Goal: Task Accomplishment & Management: Manage account settings

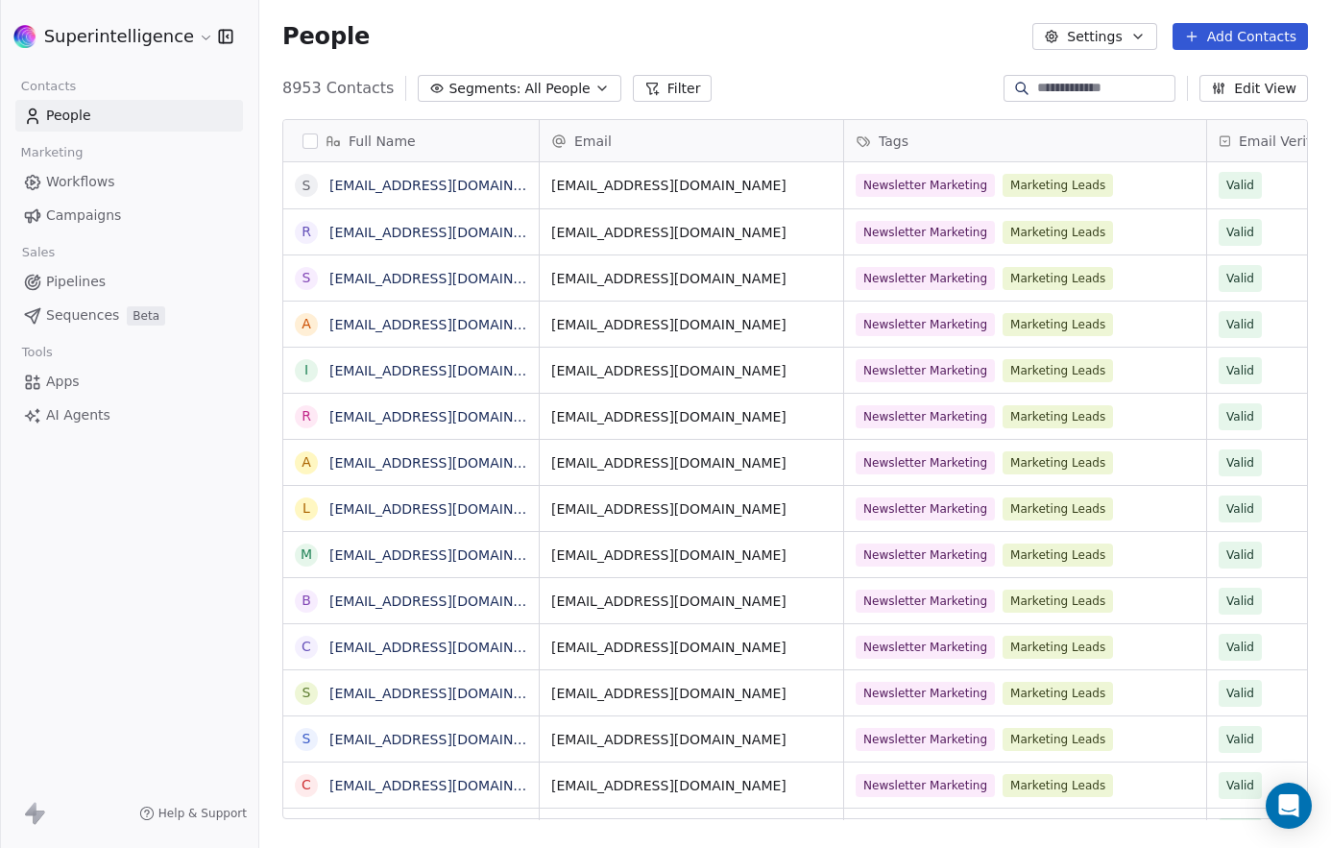
scroll to position [731, 1058]
click at [1255, 41] on button "Add Contacts" at bounding box center [1240, 36] width 135 height 27
click at [1253, 104] on span "Import from CSV" at bounding box center [1236, 109] width 111 height 20
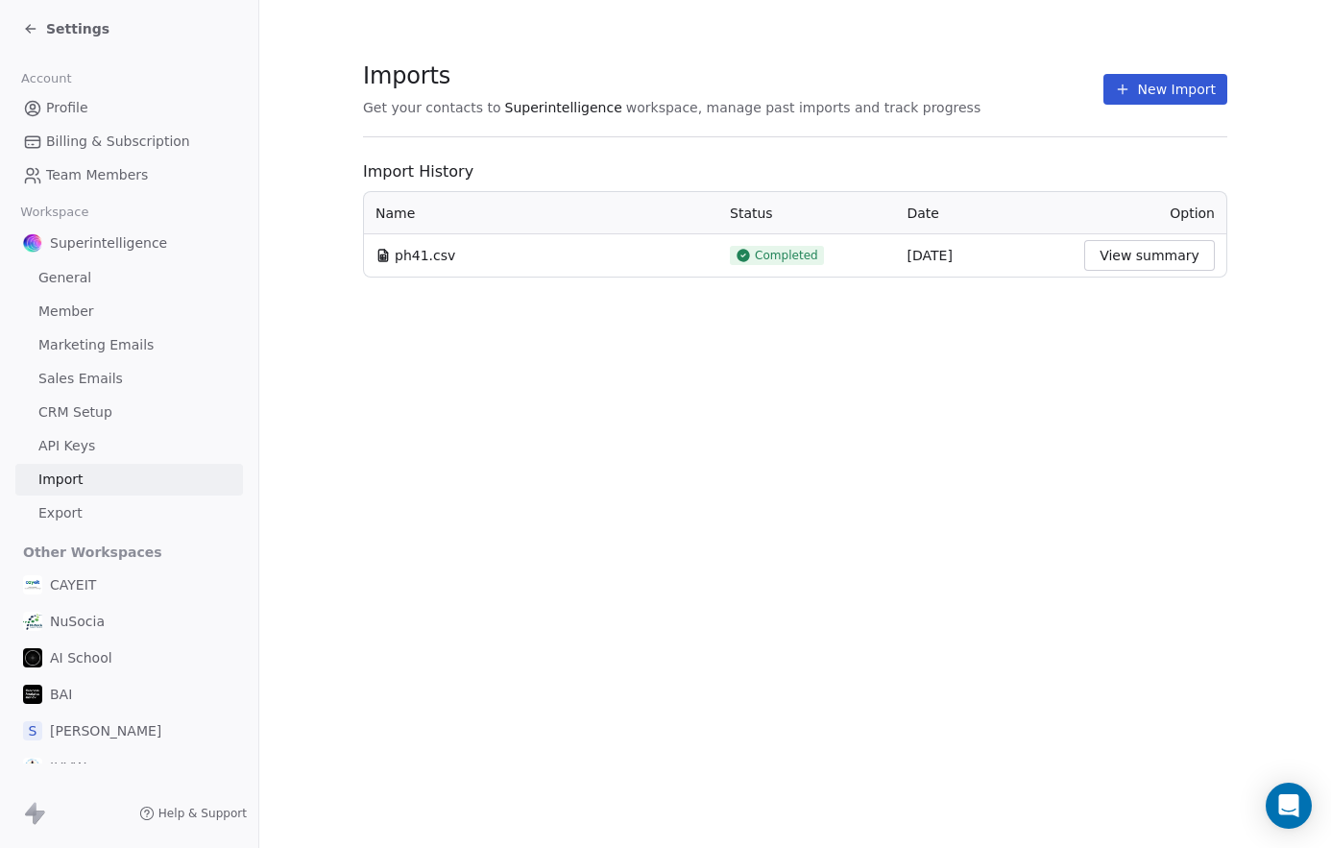
click at [1122, 260] on button "View summary" at bounding box center [1149, 255] width 131 height 31
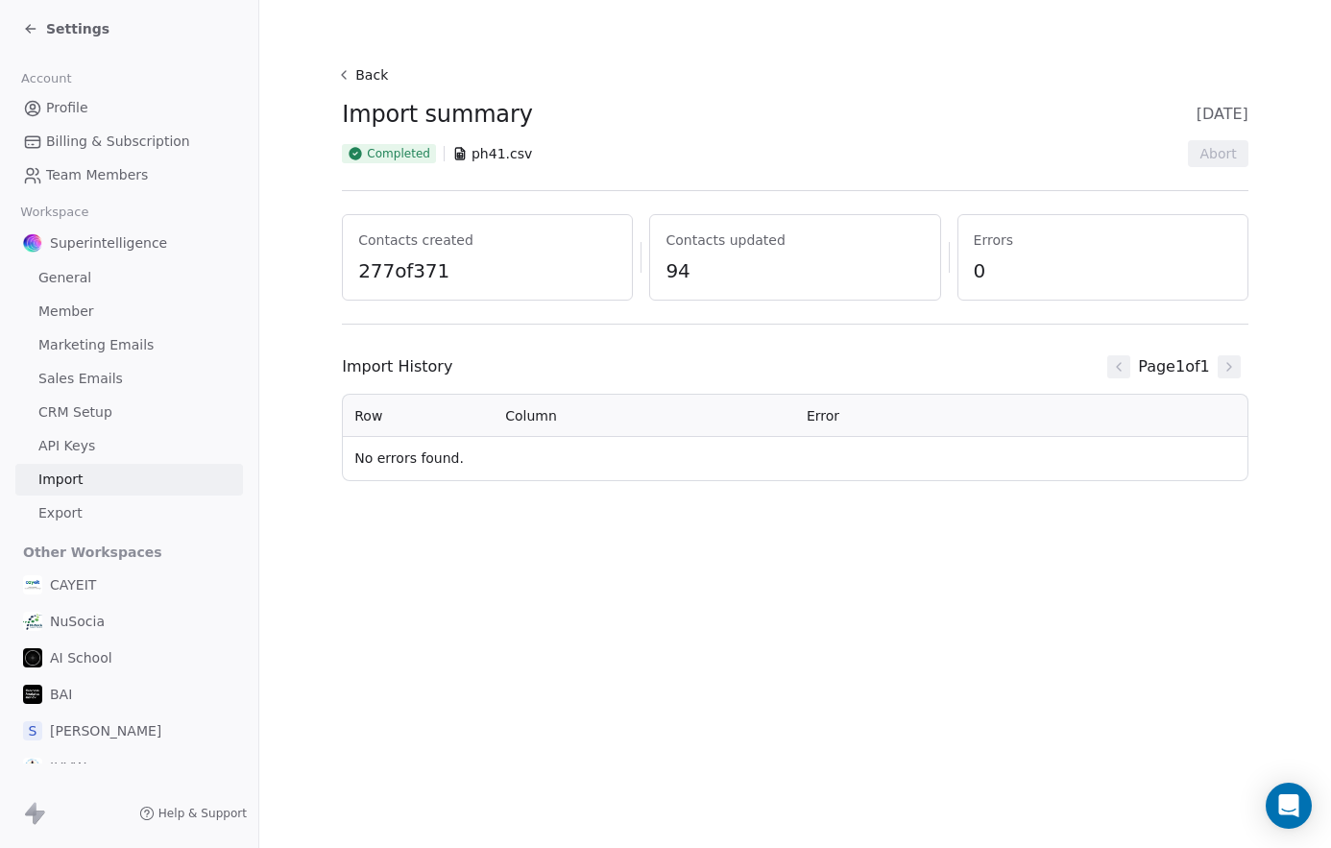
click at [354, 65] on button "Back" at bounding box center [364, 75] width 61 height 35
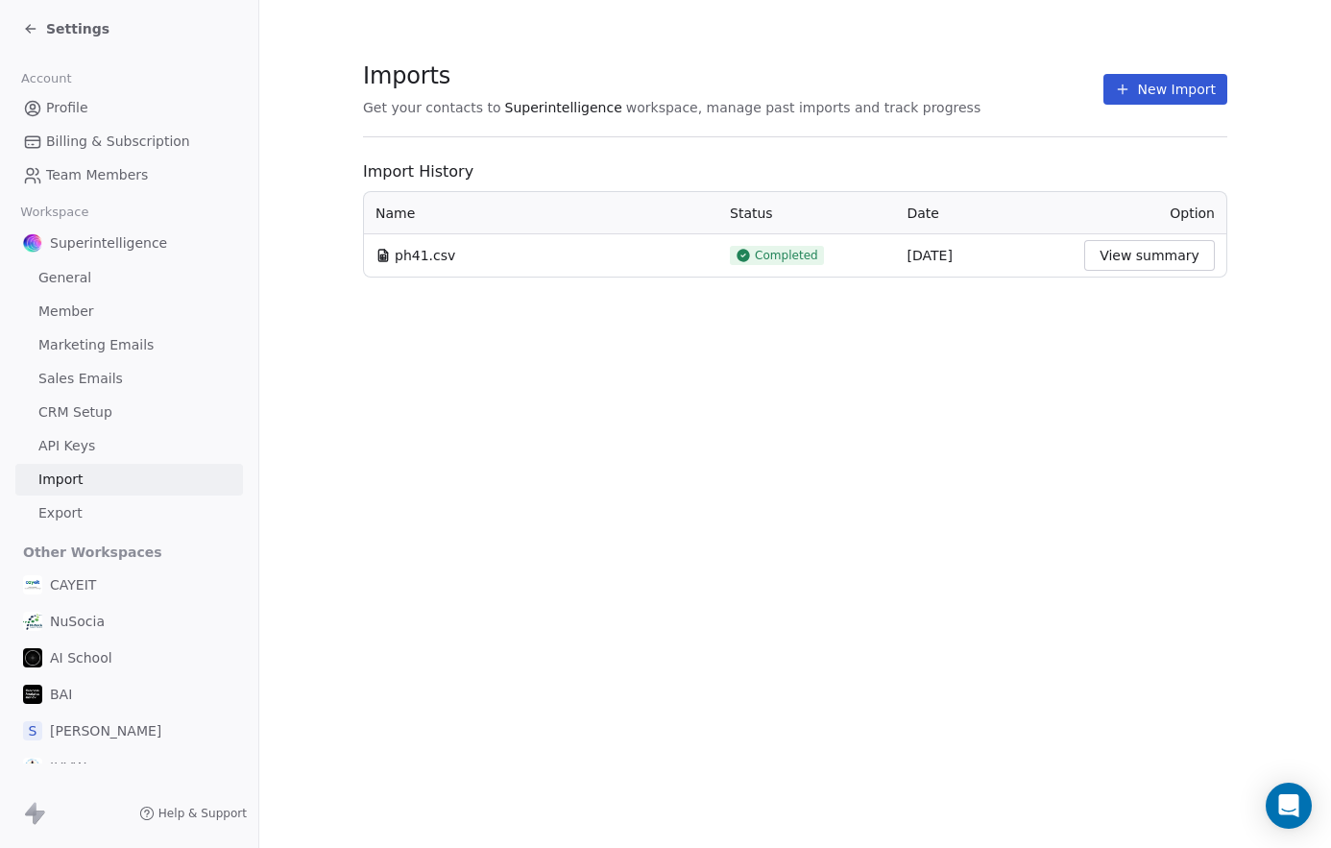
click at [1181, 89] on button "New Import" at bounding box center [1166, 89] width 124 height 31
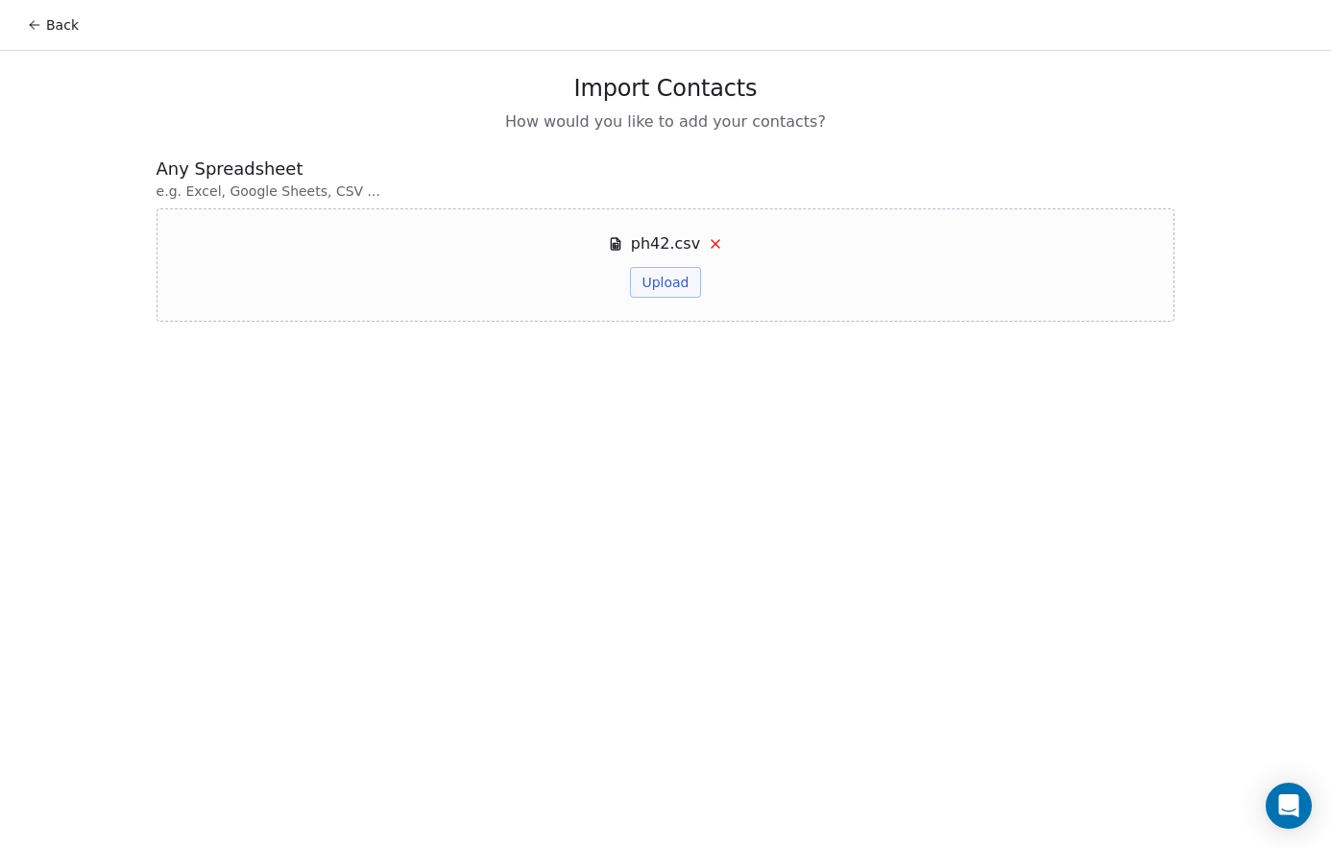
click at [691, 280] on button "Upload" at bounding box center [665, 282] width 70 height 31
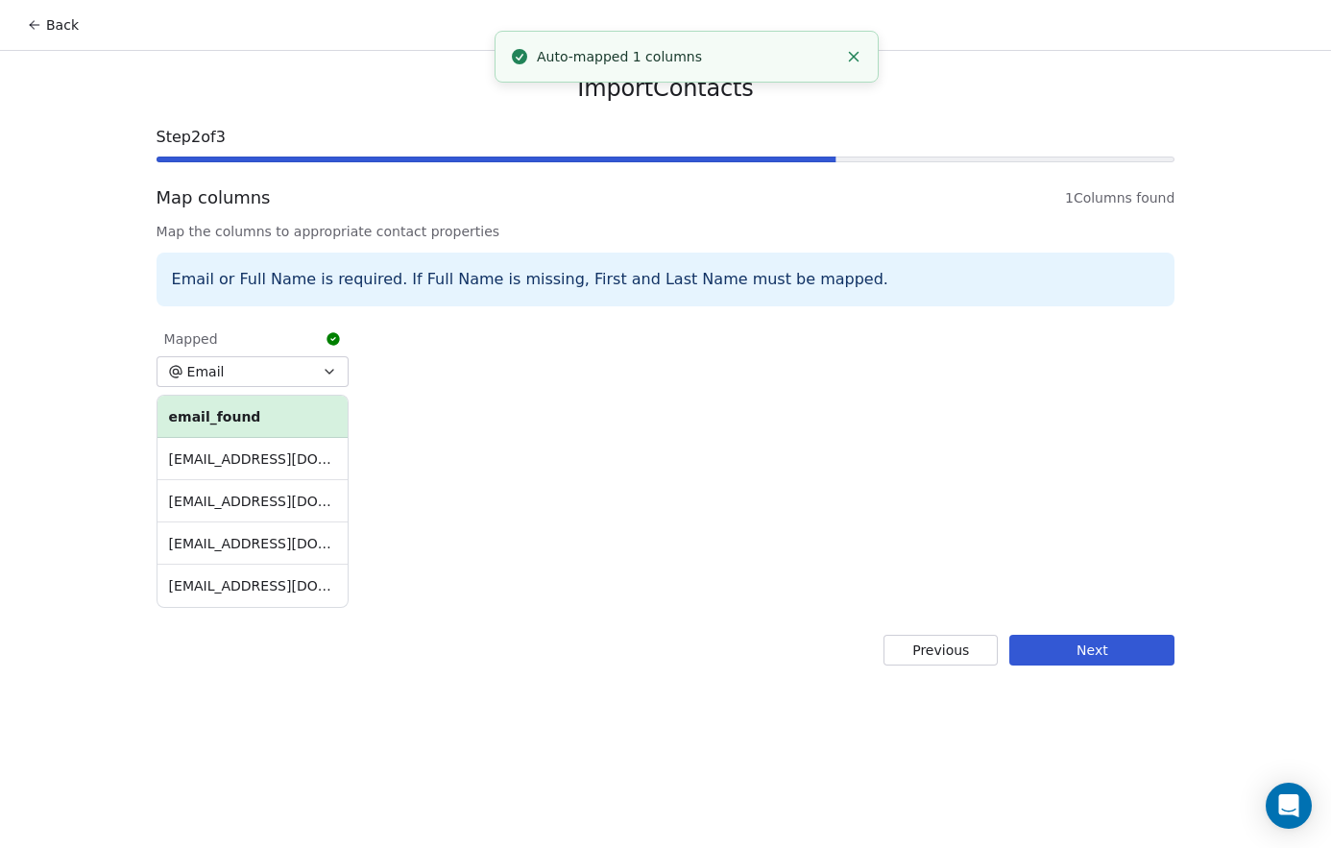
click at [1130, 654] on button "Next" at bounding box center [1092, 650] width 165 height 31
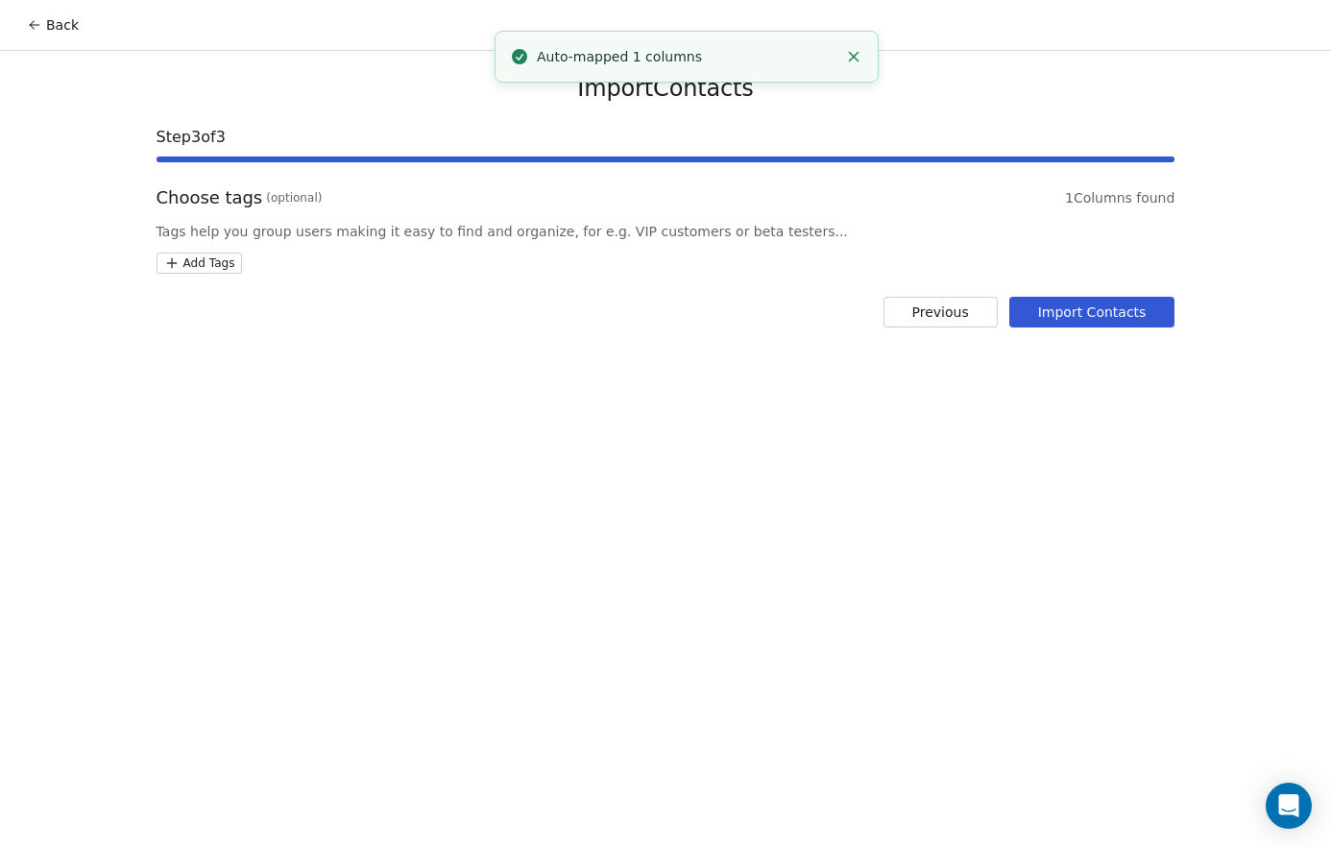
click at [187, 279] on div "Import Contacts Step 3 of 3 Choose tags (optional) 1 Columns found Tags help yo…" at bounding box center [666, 201] width 1065 height 300
click at [192, 271] on html "Back Import Contacts Step 3 of 3 Choose tags (optional) 1 Columns found Tags he…" at bounding box center [665, 424] width 1331 height 848
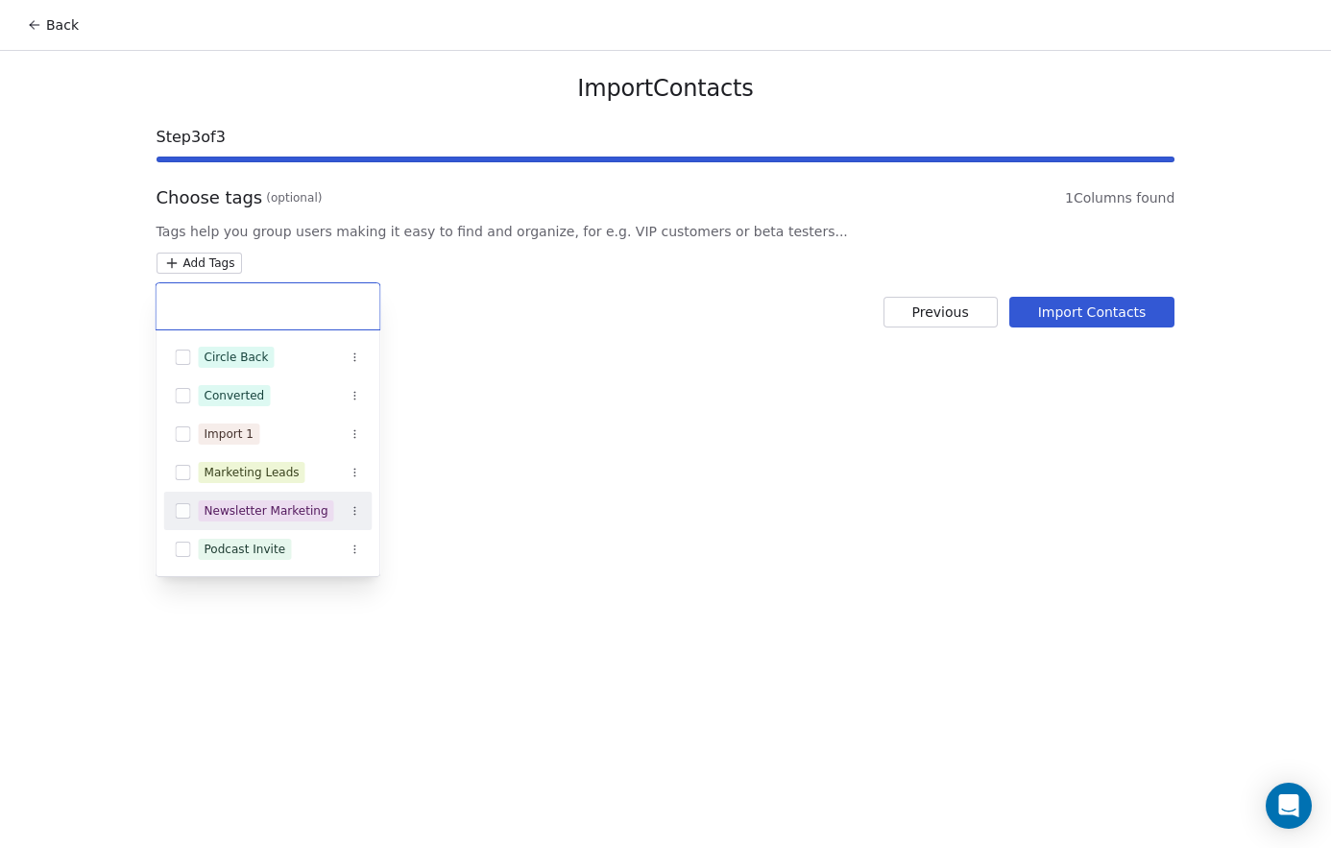
click at [266, 508] on div "Newsletter Marketing" at bounding box center [267, 510] width 124 height 17
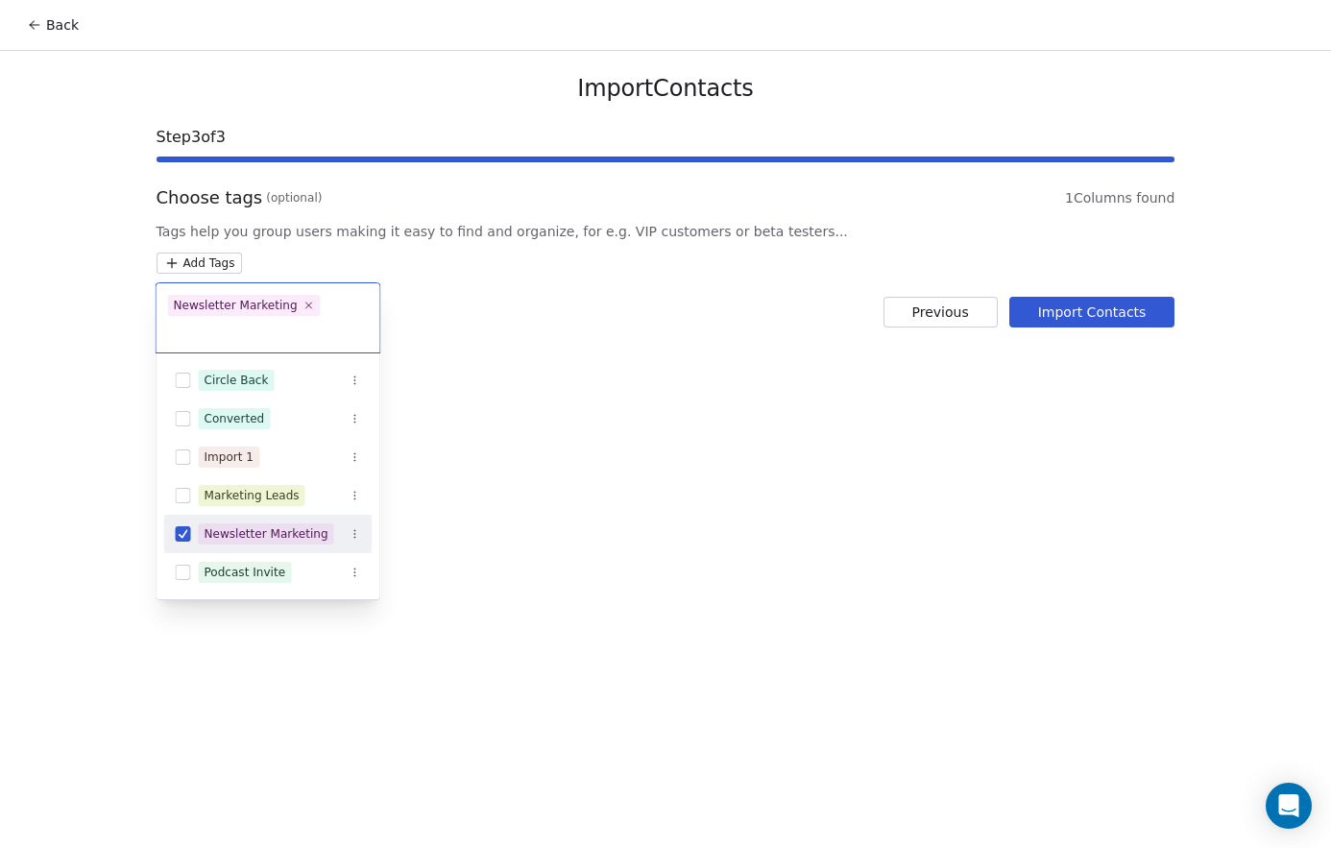
click at [837, 549] on html "Back Import Contacts Step 3 of 3 Choose tags (optional) 1 Columns found Tags he…" at bounding box center [665, 424] width 1331 height 848
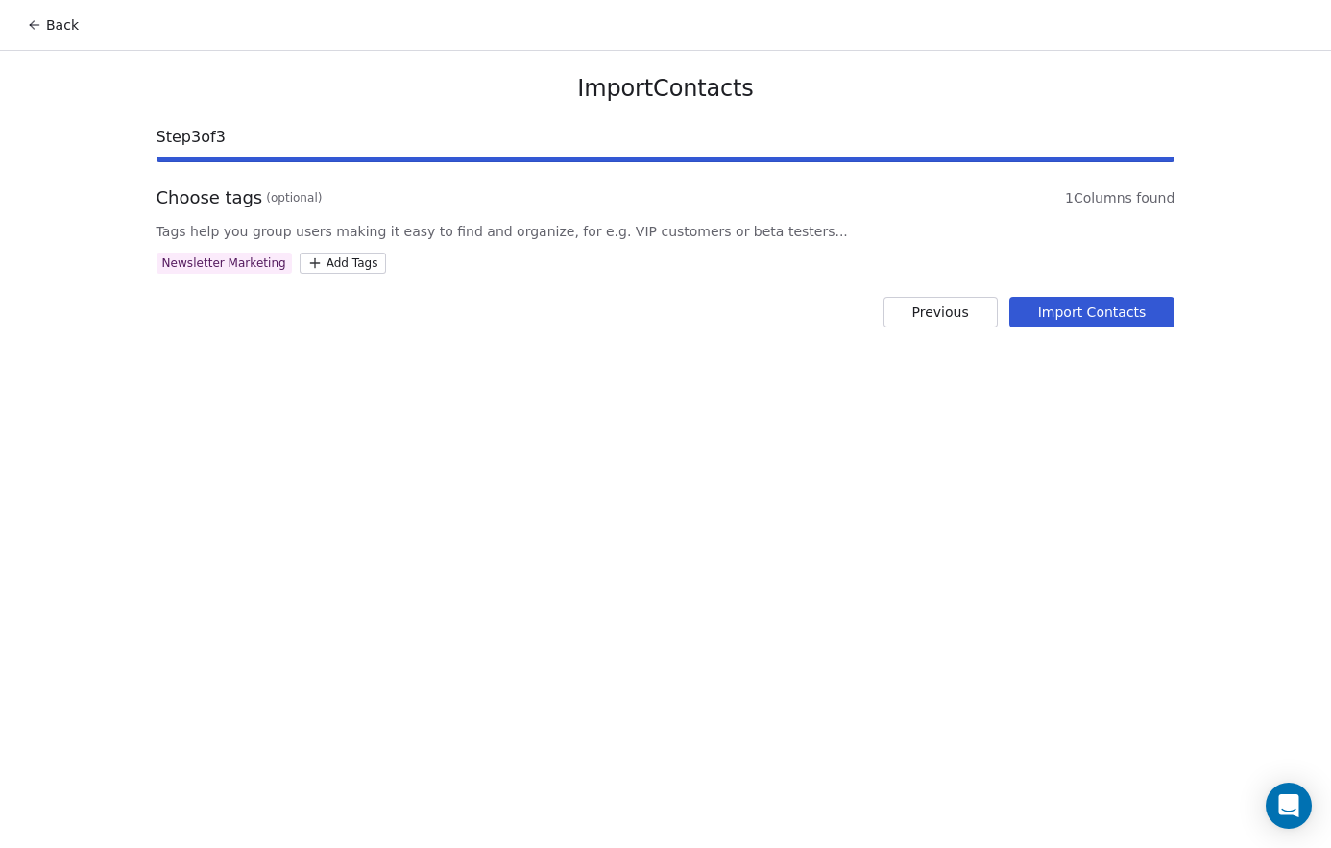
click at [1134, 312] on button "Import Contacts" at bounding box center [1093, 312] width 166 height 31
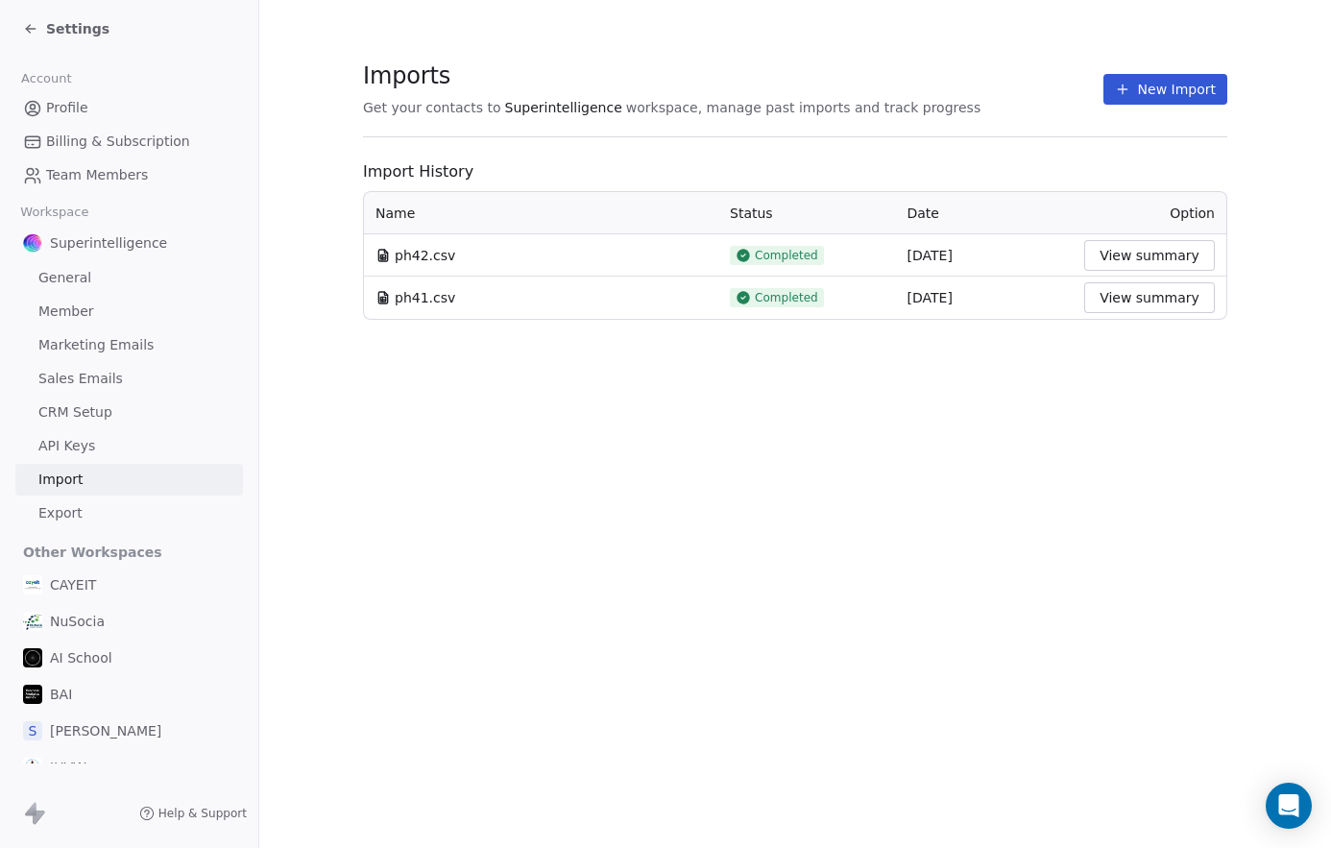
click at [40, 29] on div "Settings" at bounding box center [66, 28] width 86 height 19
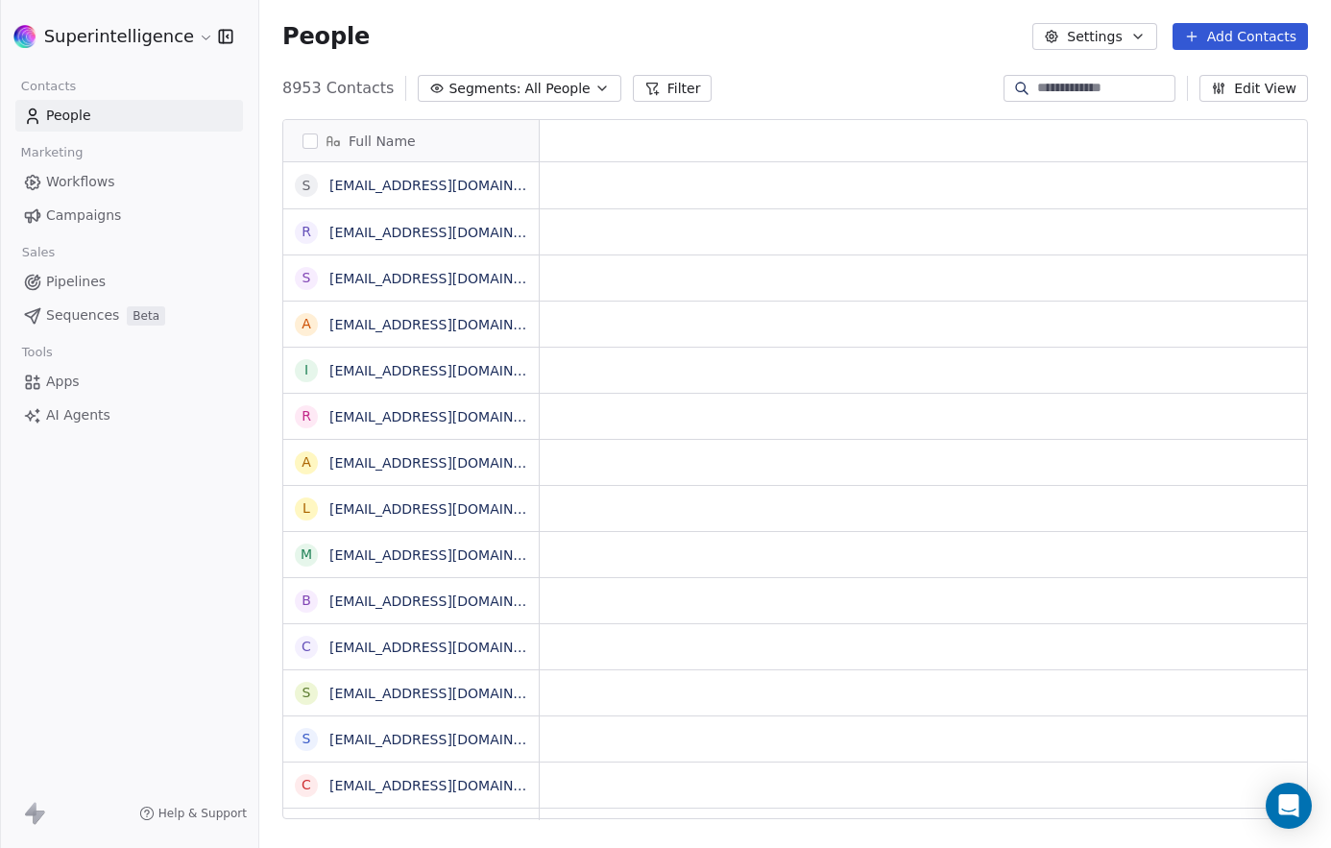
scroll to position [731, 1058]
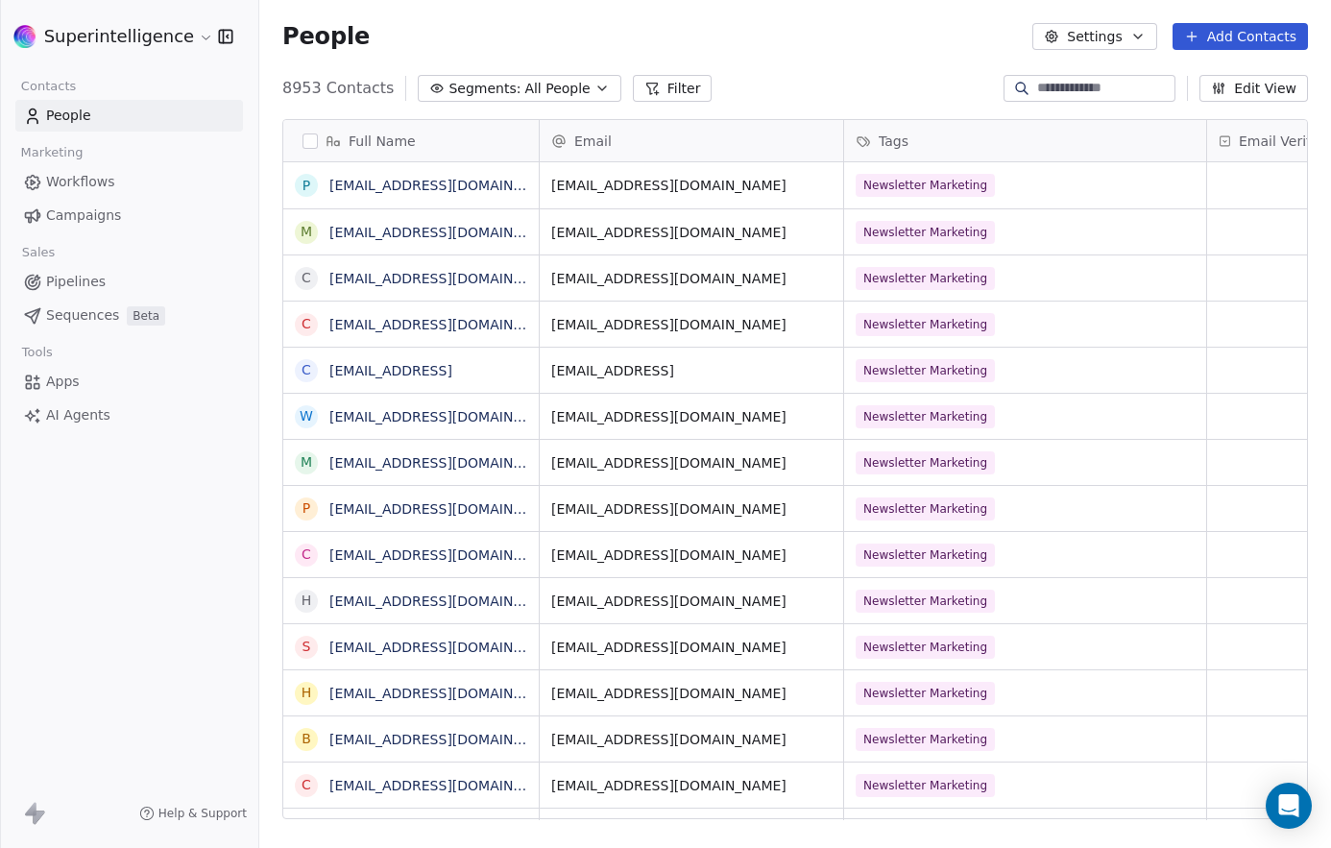
click at [137, 187] on link "Workflows" at bounding box center [129, 182] width 228 height 32
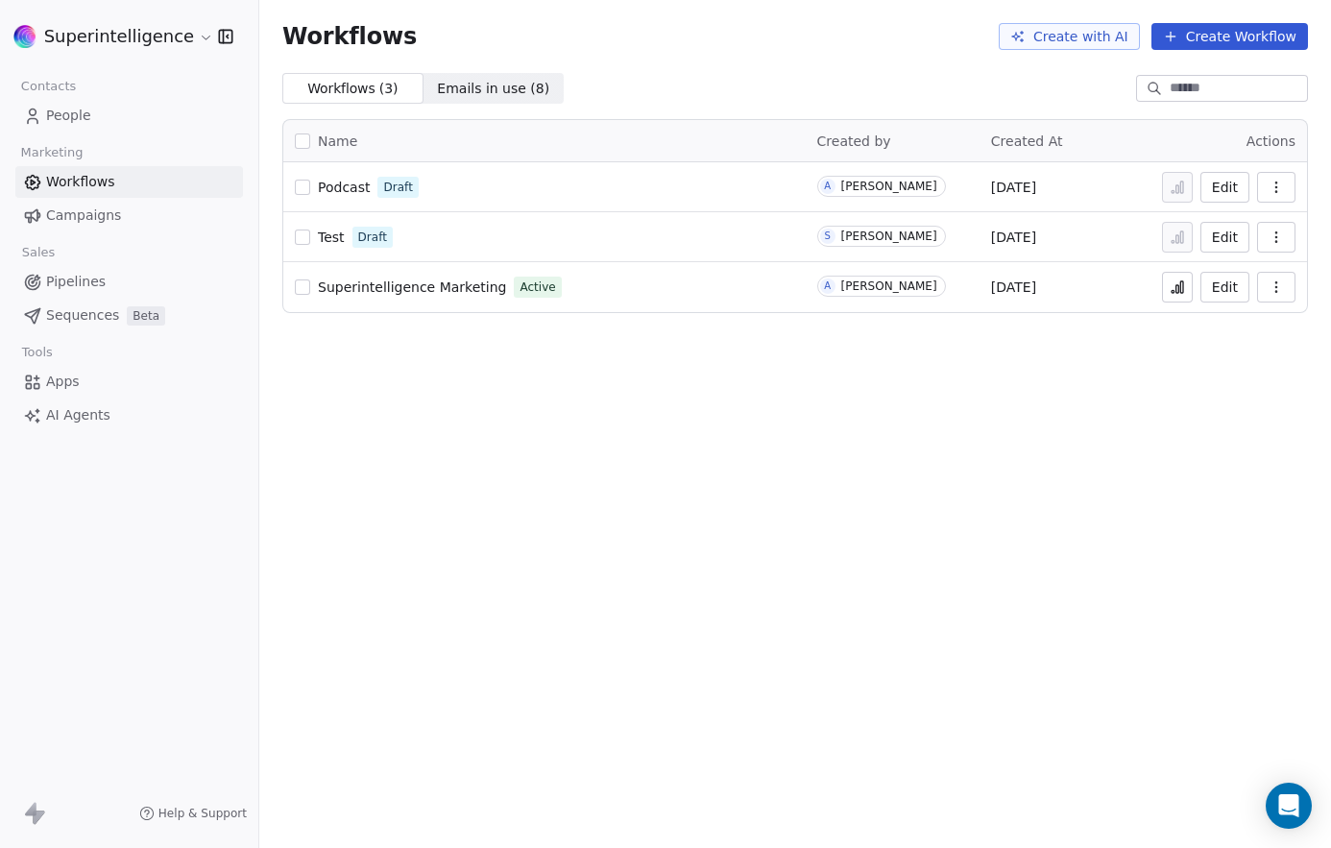
click at [1166, 288] on button at bounding box center [1177, 287] width 31 height 31
